Goal: Find specific page/section: Find specific page/section

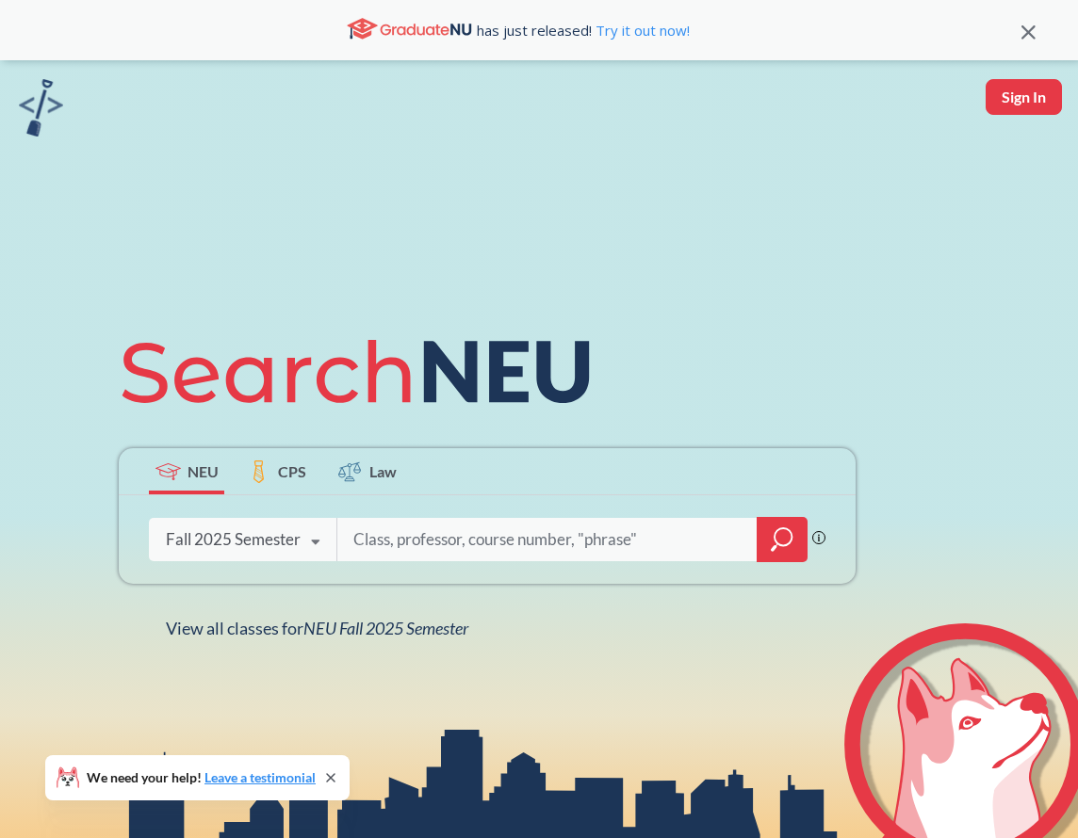
click at [292, 470] on span "CPS" at bounding box center [292, 472] width 28 height 22
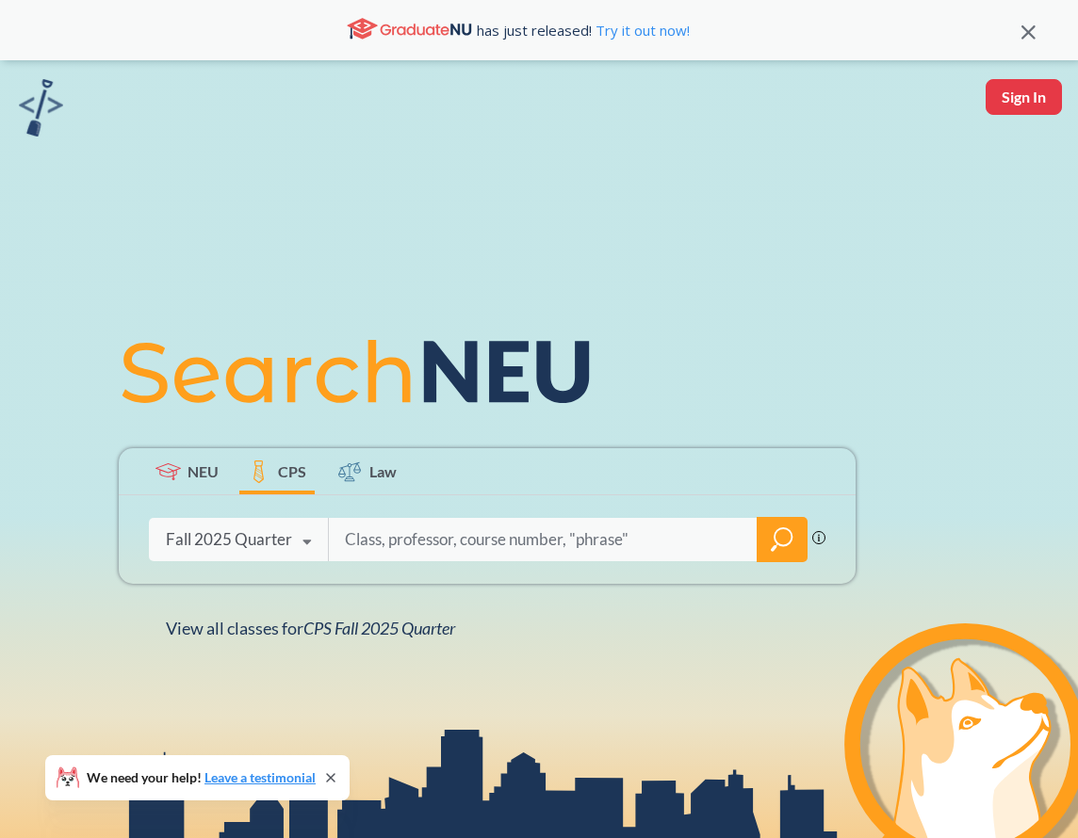
click at [483, 543] on input "search" at bounding box center [543, 540] width 400 height 40
type input "[PERSON_NAME]"
click at [787, 550] on icon "magnifying glass" at bounding box center [782, 540] width 23 height 26
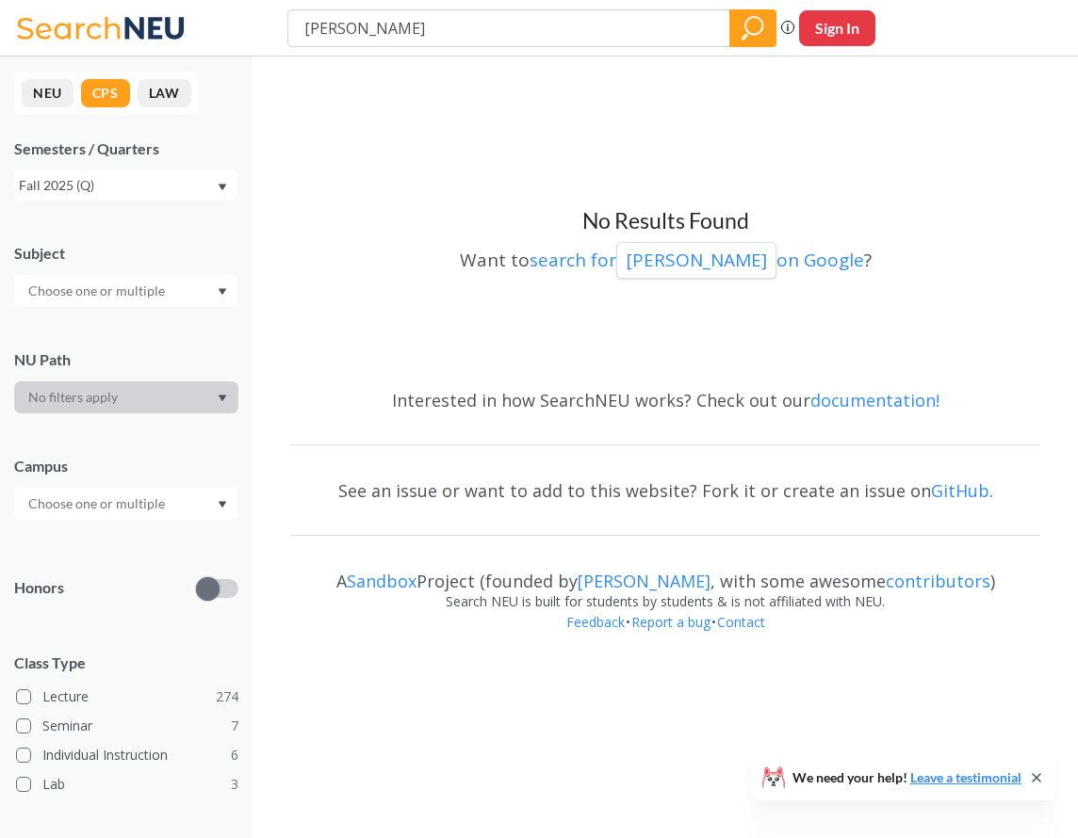
click at [446, 36] on input "[PERSON_NAME]" at bounding box center [509, 28] width 414 height 32
type input "1100"
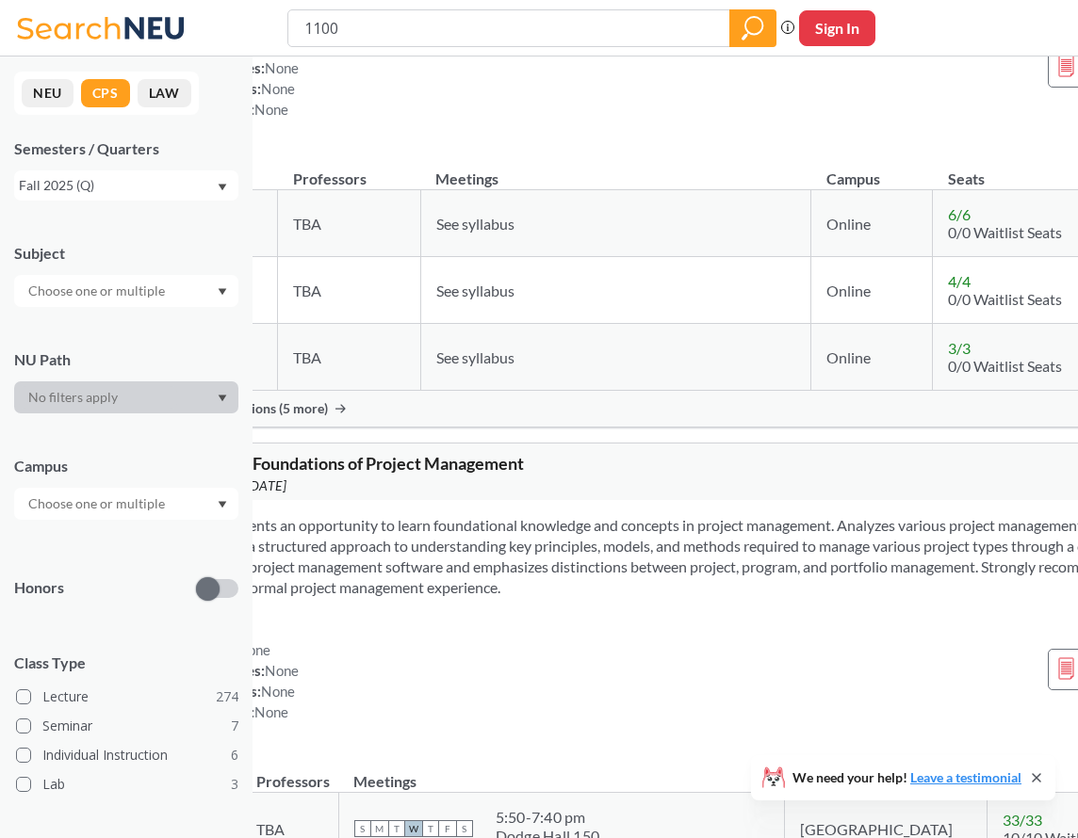
scroll to position [190, 73]
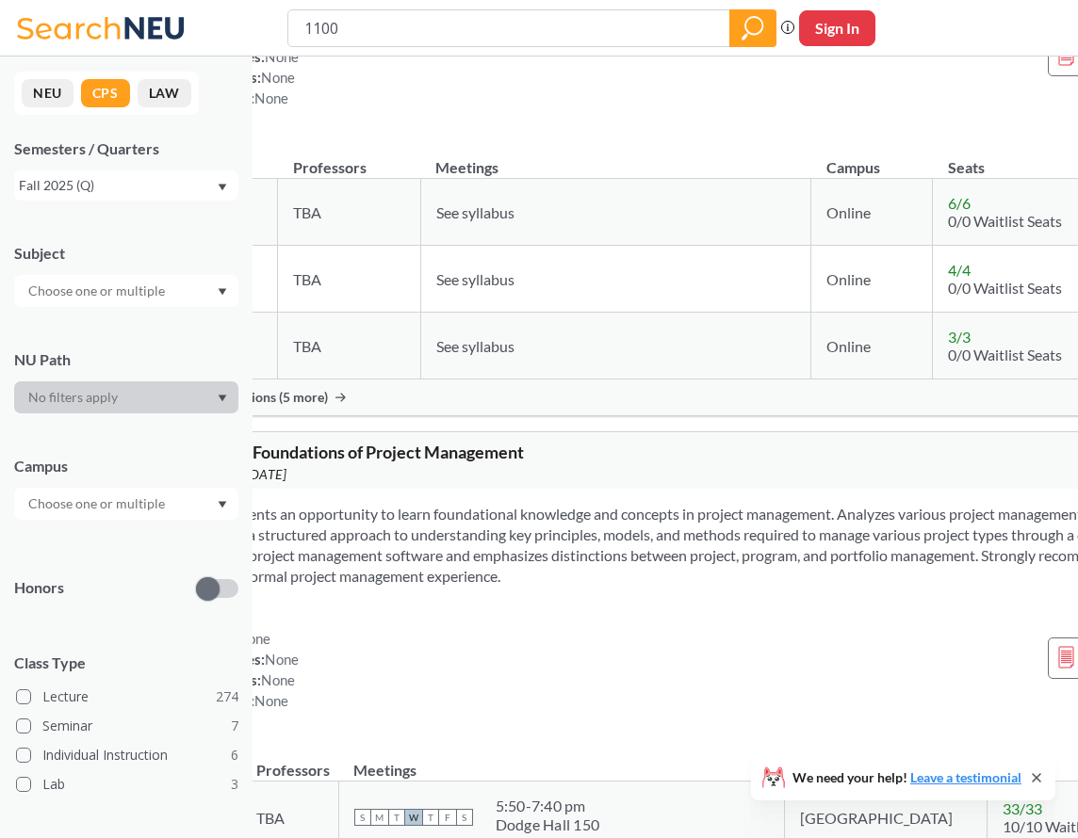
click at [301, 24] on div "1100" at bounding box center [531, 28] width 489 height 38
click at [306, 25] on input "1100" at bounding box center [509, 28] width 414 height 32
click at [220, 294] on icon "Dropdown arrow" at bounding box center [222, 292] width 9 height 8
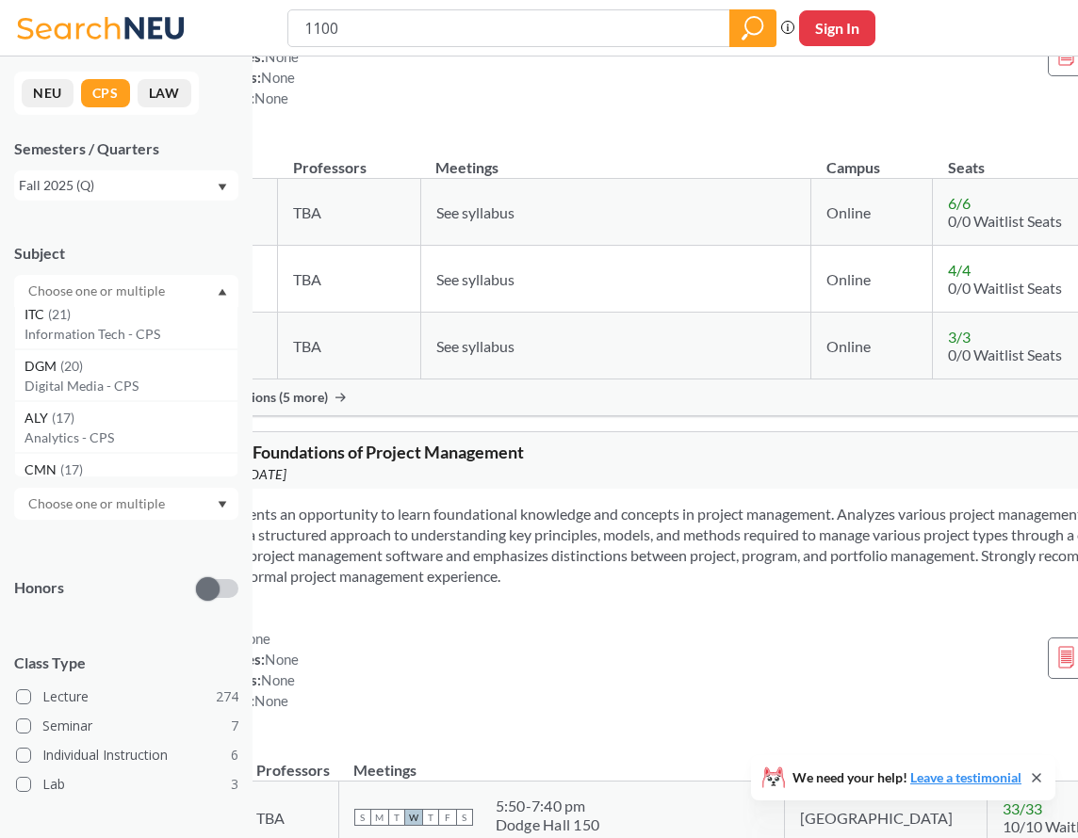
scroll to position [167, 0]
click at [137, 295] on input "text" at bounding box center [98, 291] width 158 height 23
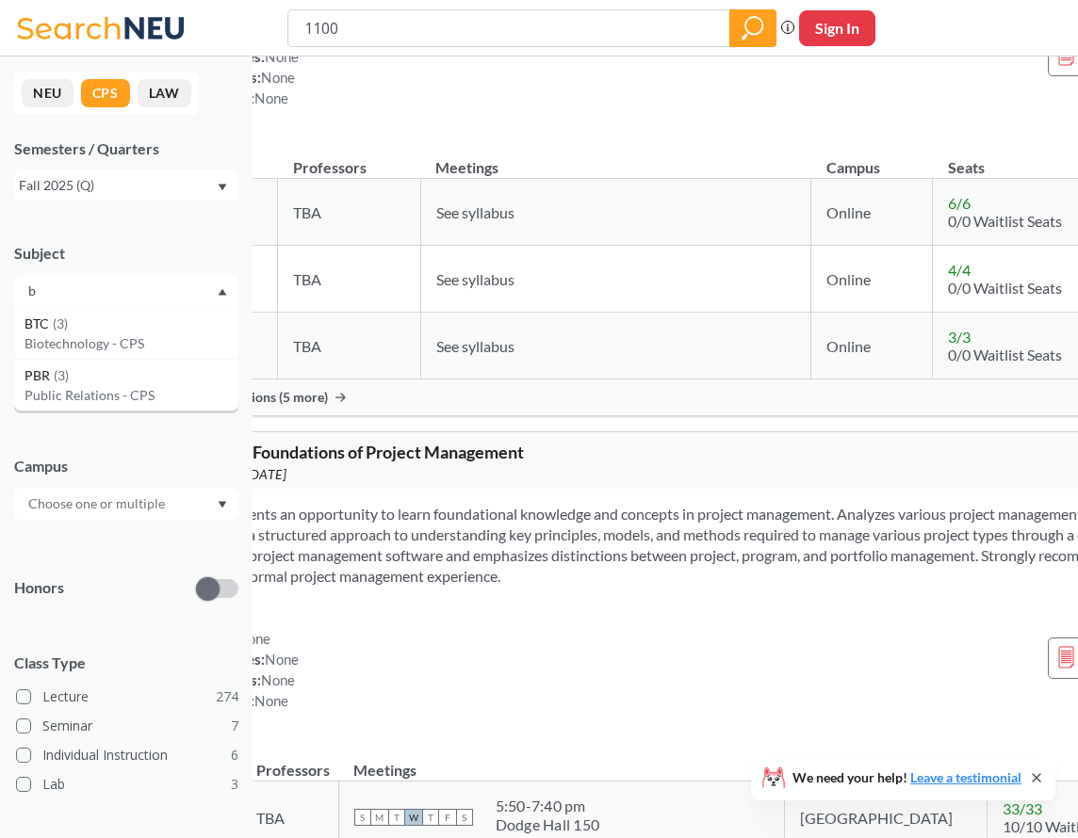
scroll to position [0, 0]
type input "bio"
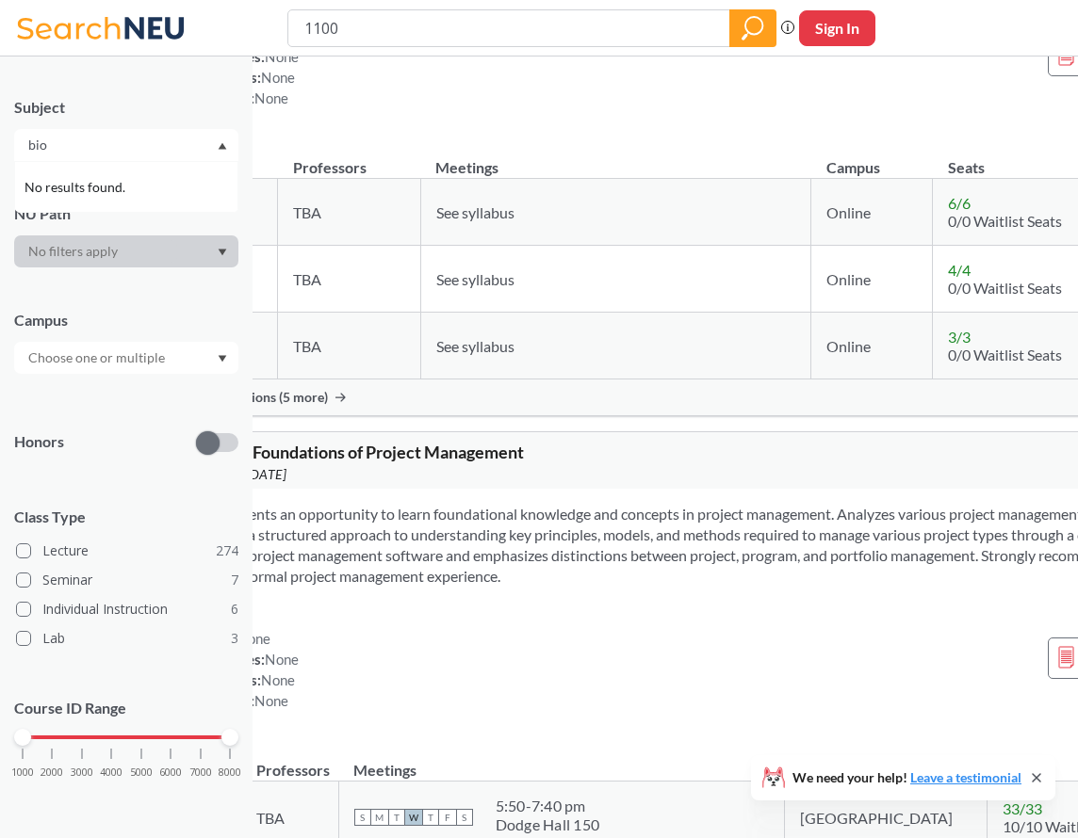
scroll to position [145, 0]
type input "[PERSON_NAME]"
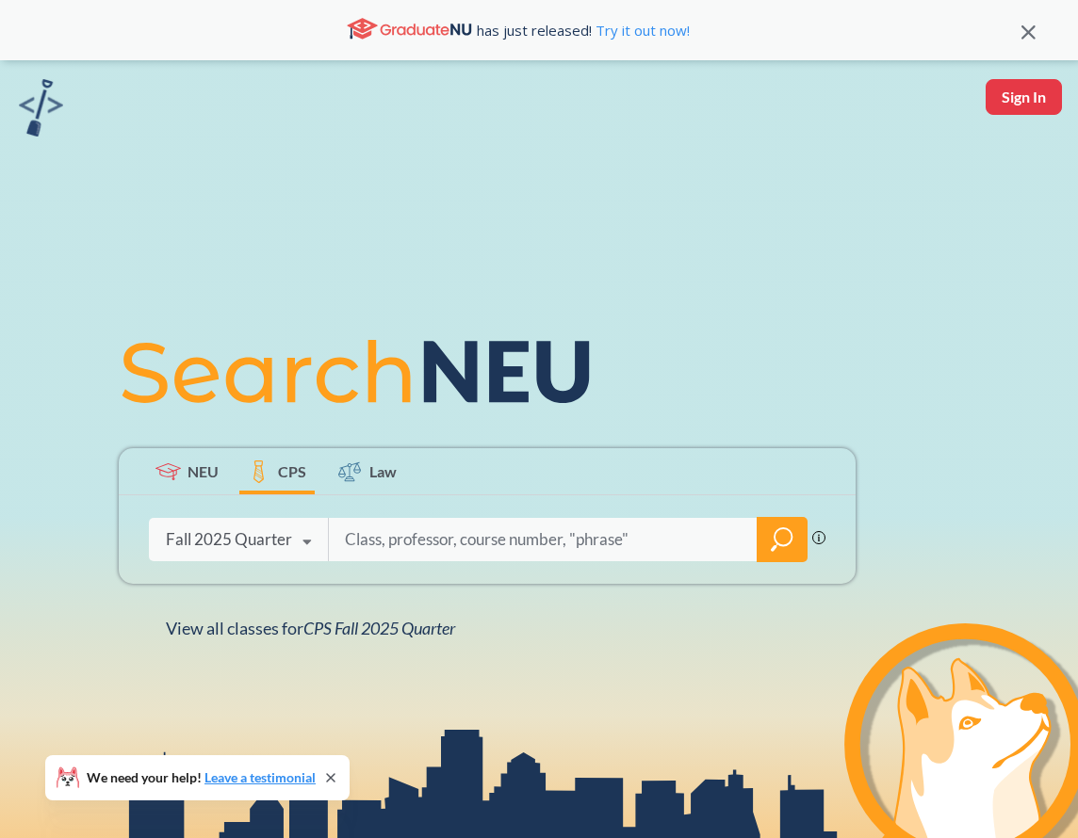
click at [380, 547] on input "search" at bounding box center [543, 540] width 400 height 40
